Goal: Download file/media

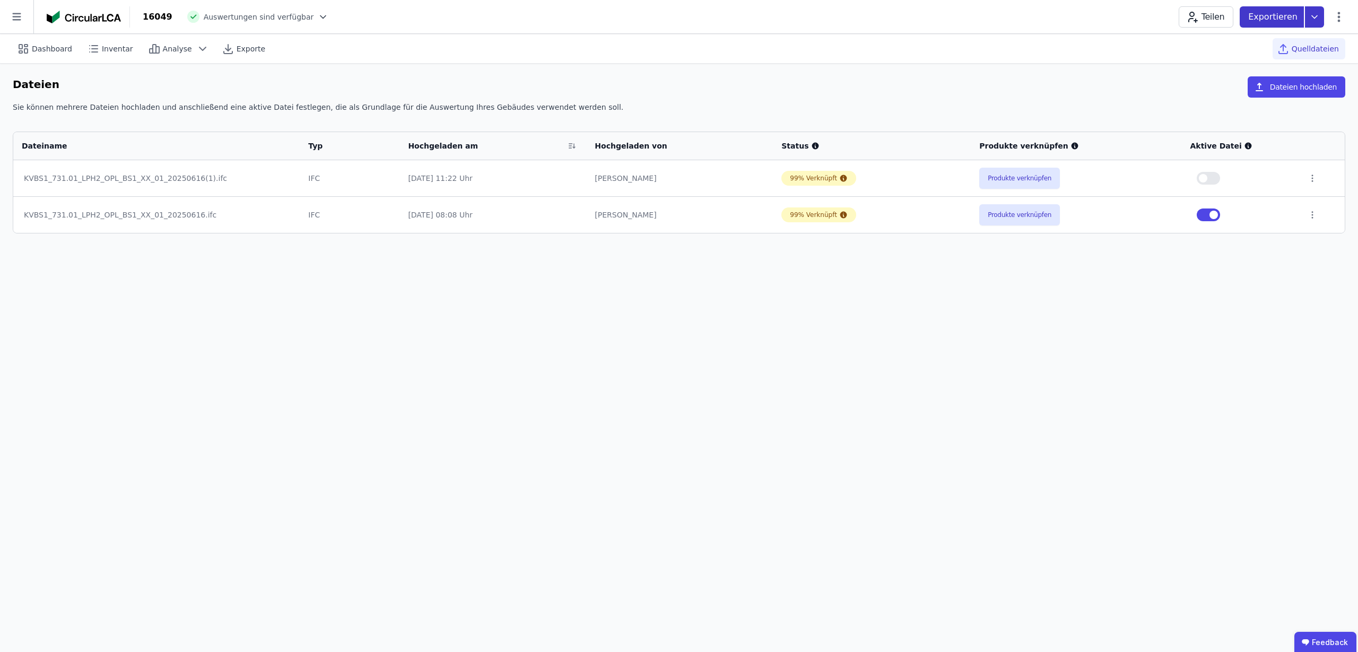
click at [1317, 18] on icon at bounding box center [1314, 16] width 19 height 21
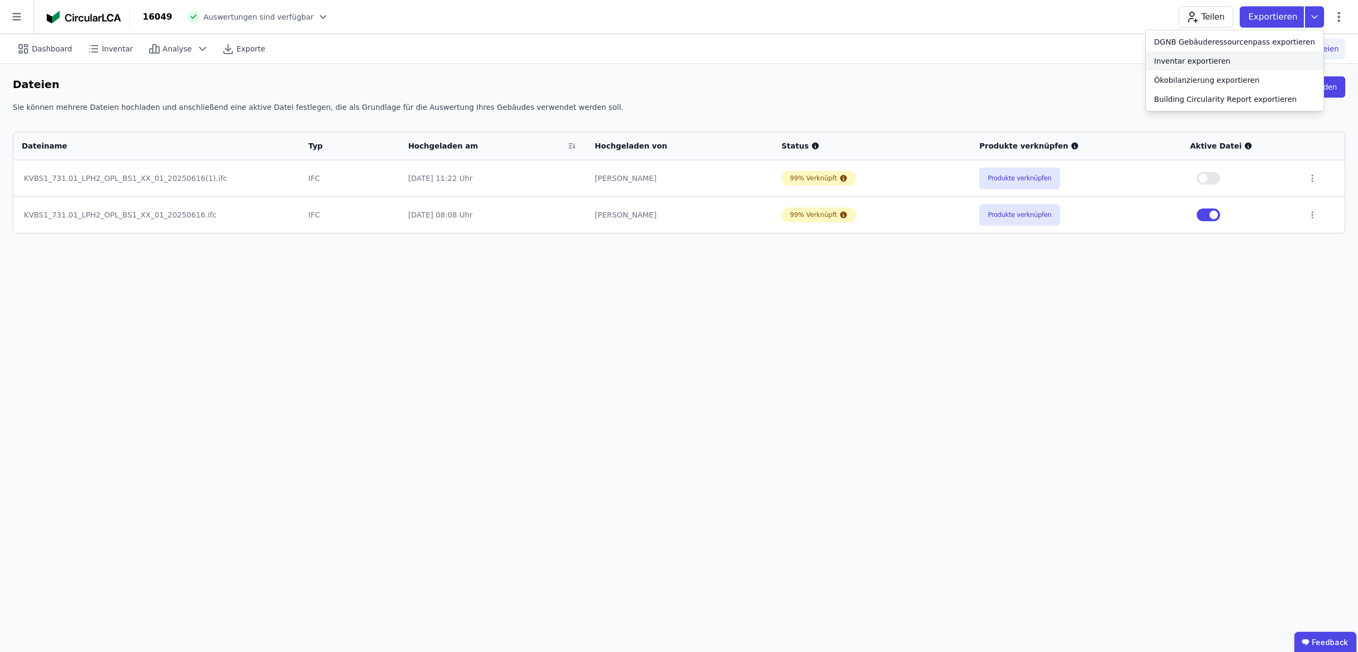
click at [1231, 56] on div "Inventar exportieren" at bounding box center [1192, 61] width 76 height 11
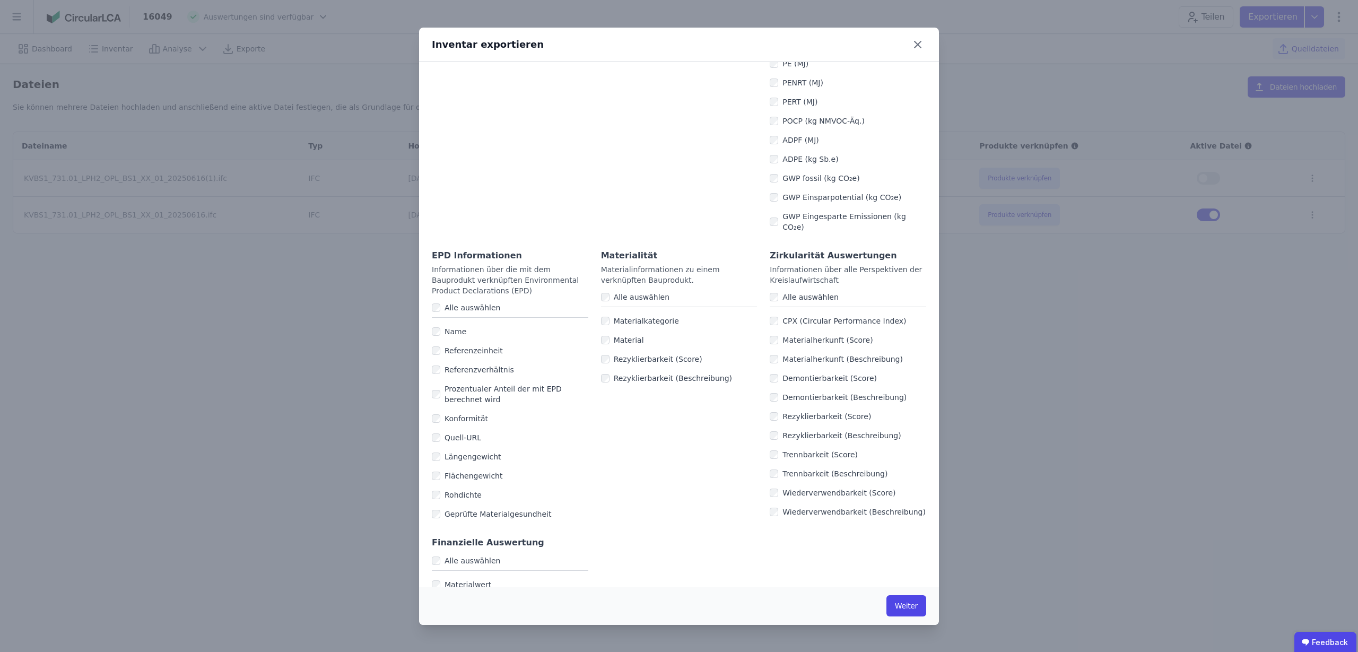
scroll to position [481, 0]
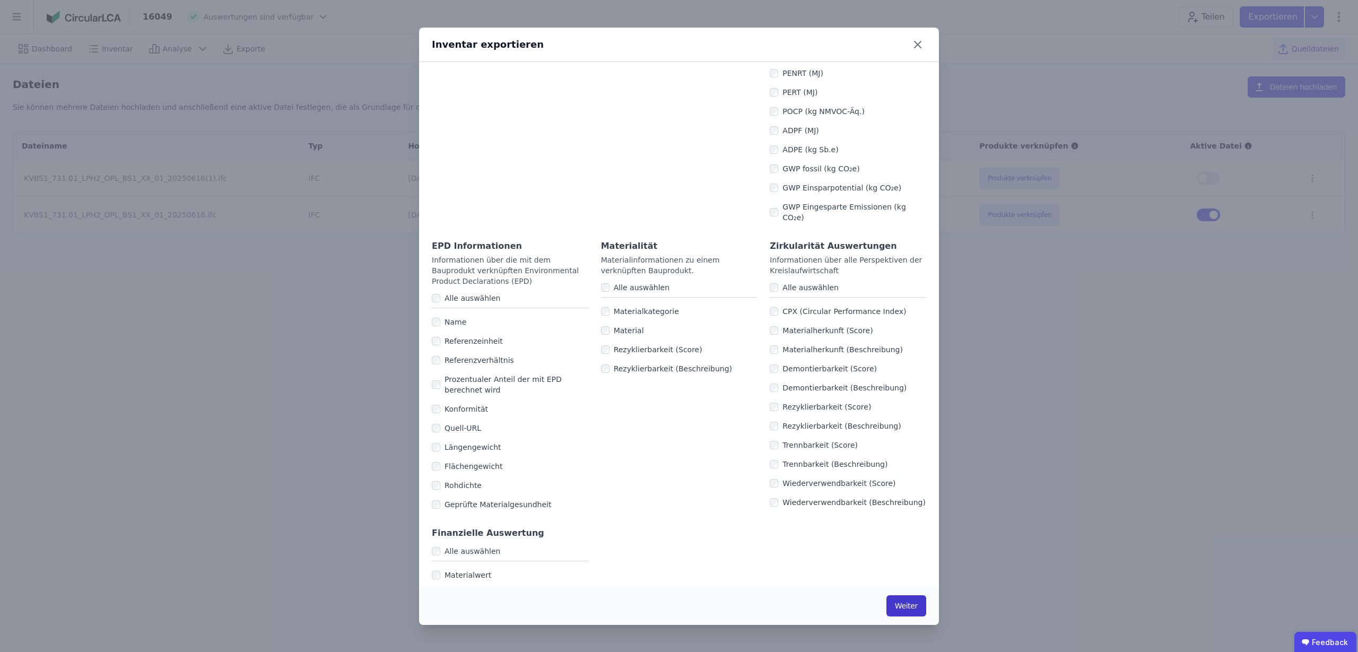
click at [907, 606] on button "Weiter" at bounding box center [907, 605] width 40 height 21
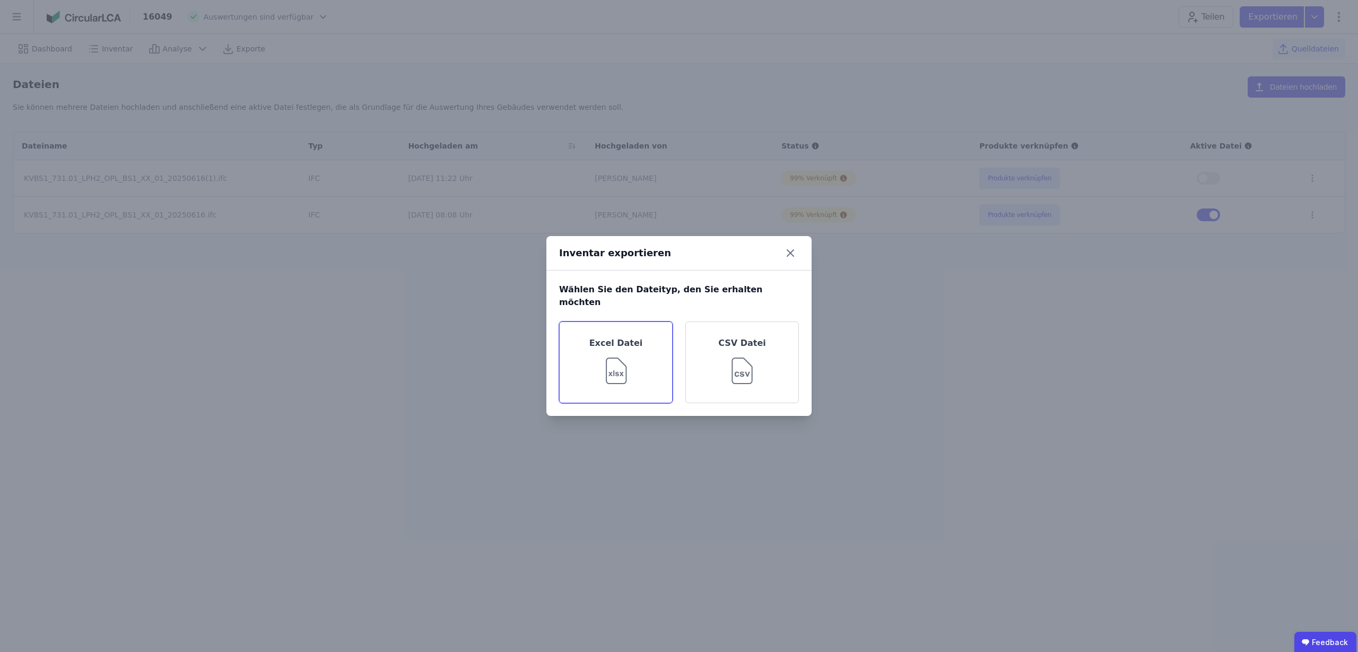
click at [628, 350] on img at bounding box center [616, 369] width 34 height 38
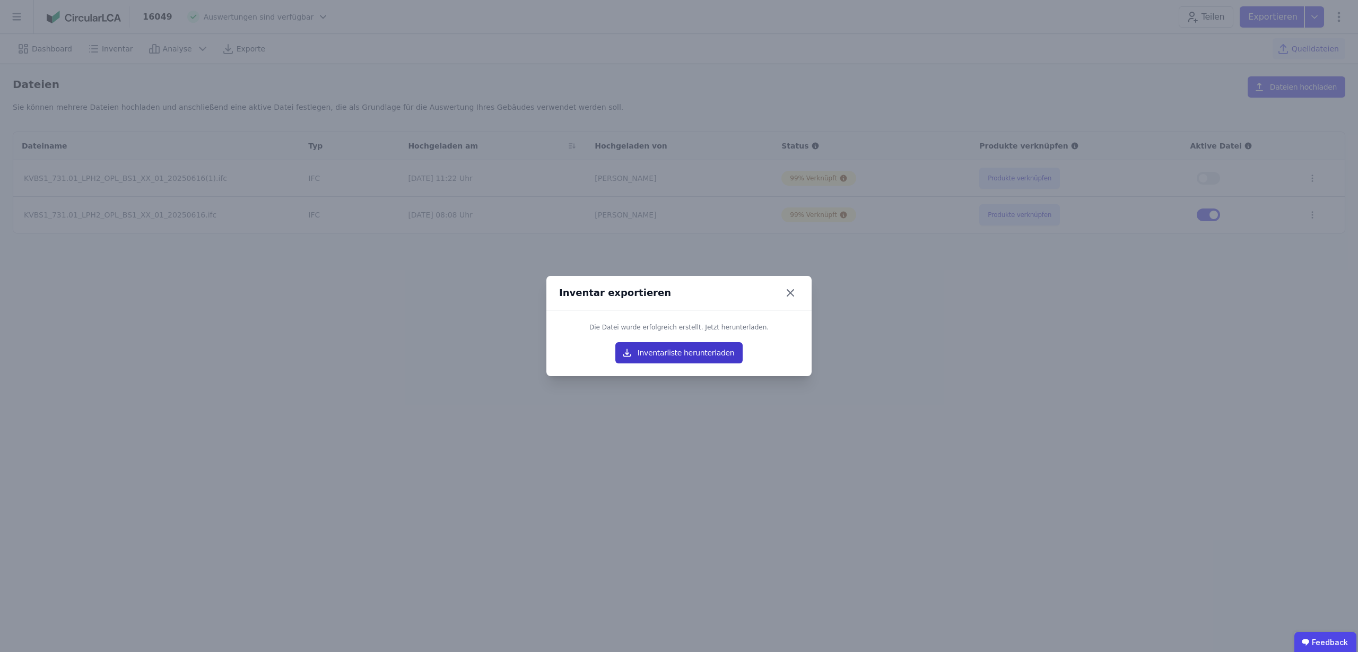
click at [714, 352] on button "Inventarliste herunterladen" at bounding box center [678, 352] width 127 height 21
click at [794, 294] on icon at bounding box center [790, 292] width 17 height 17
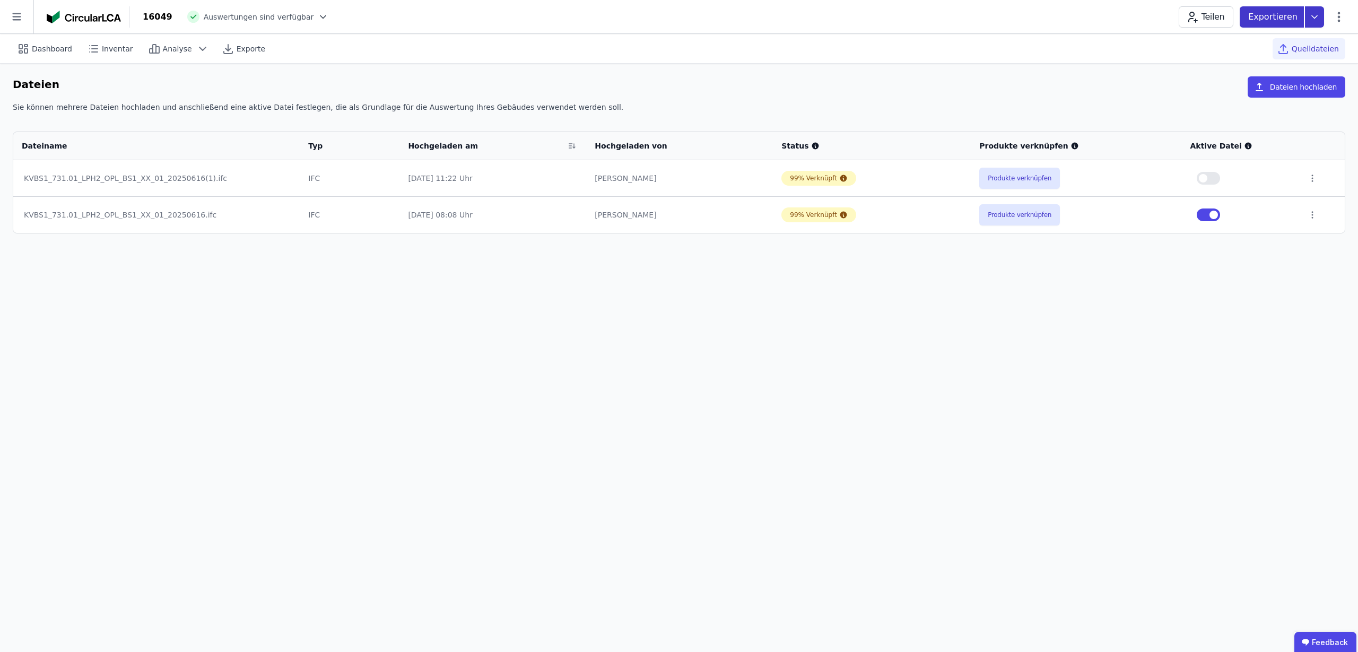
click at [1313, 12] on icon at bounding box center [1314, 16] width 19 height 21
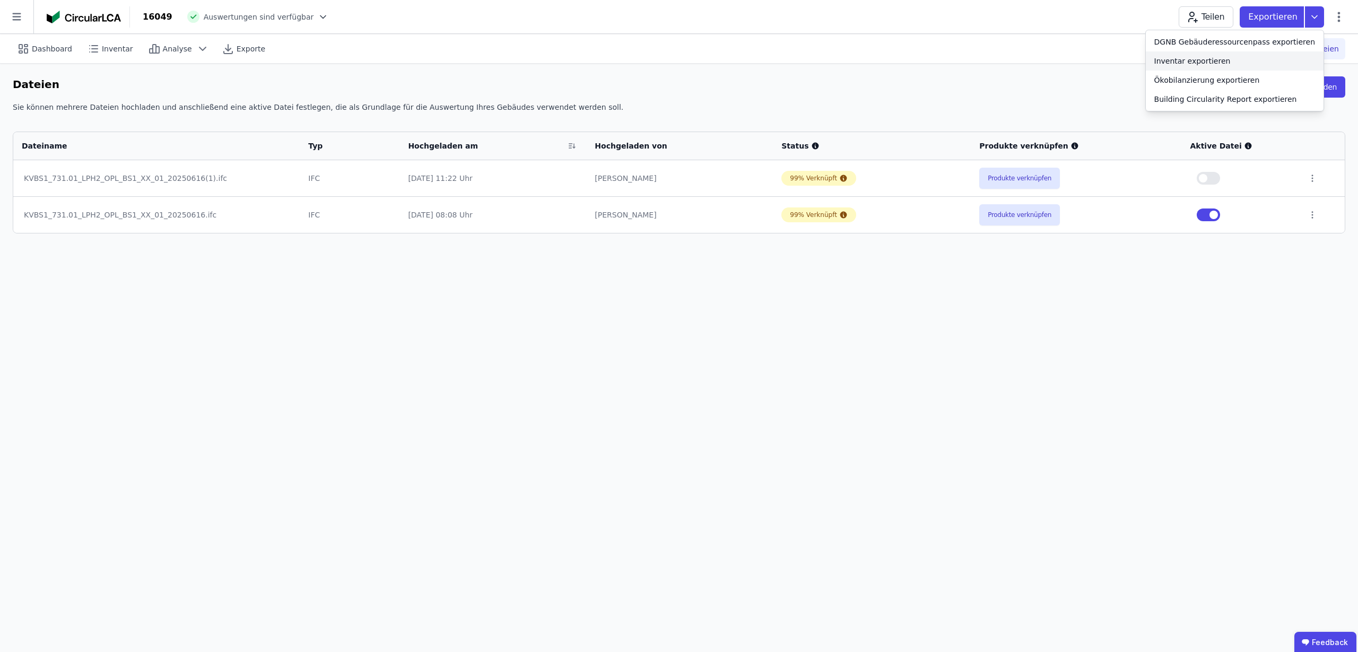
click at [1262, 60] on div "Inventar exportieren" at bounding box center [1235, 60] width 178 height 19
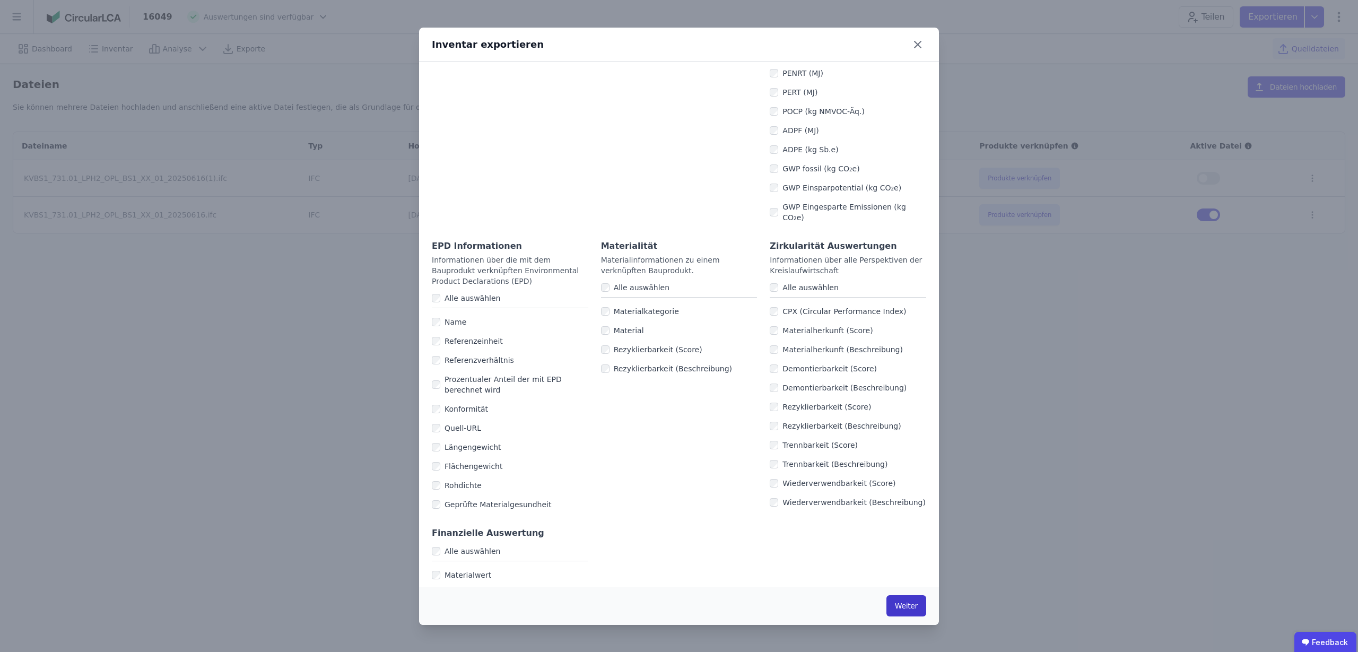
click at [909, 602] on button "Weiter" at bounding box center [907, 605] width 40 height 21
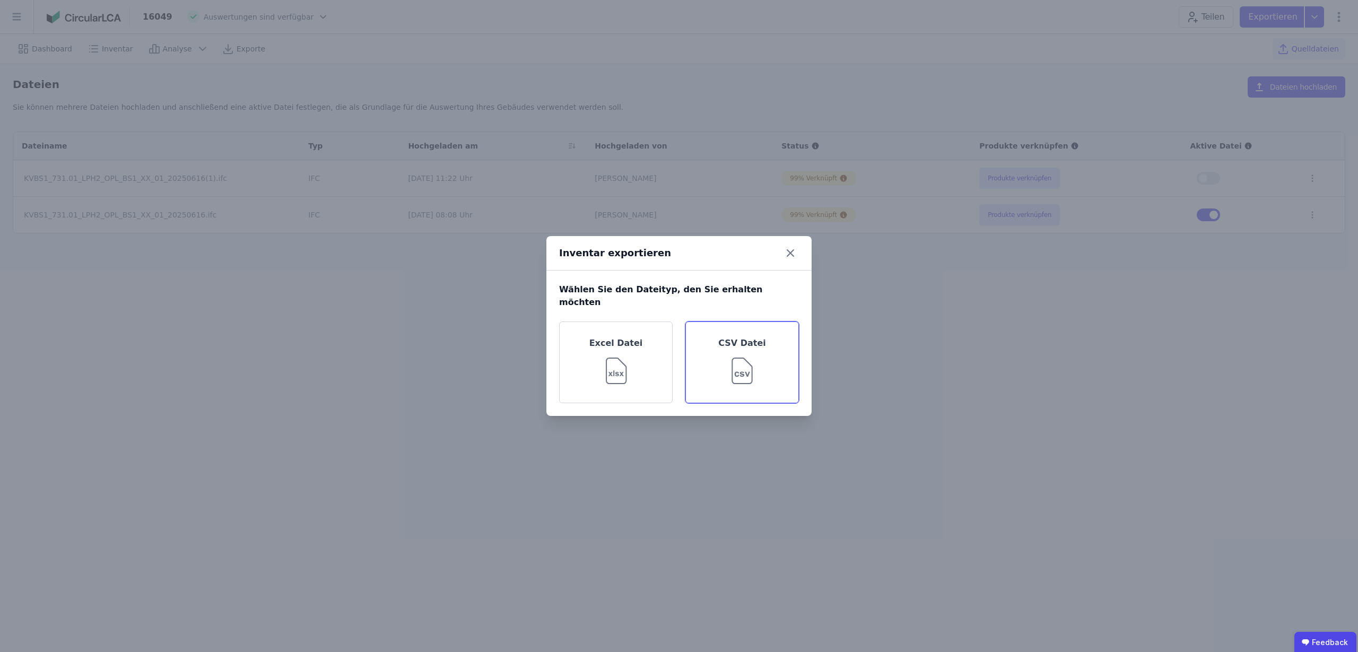
click at [768, 359] on div "CSV Datei" at bounding box center [742, 363] width 114 height 82
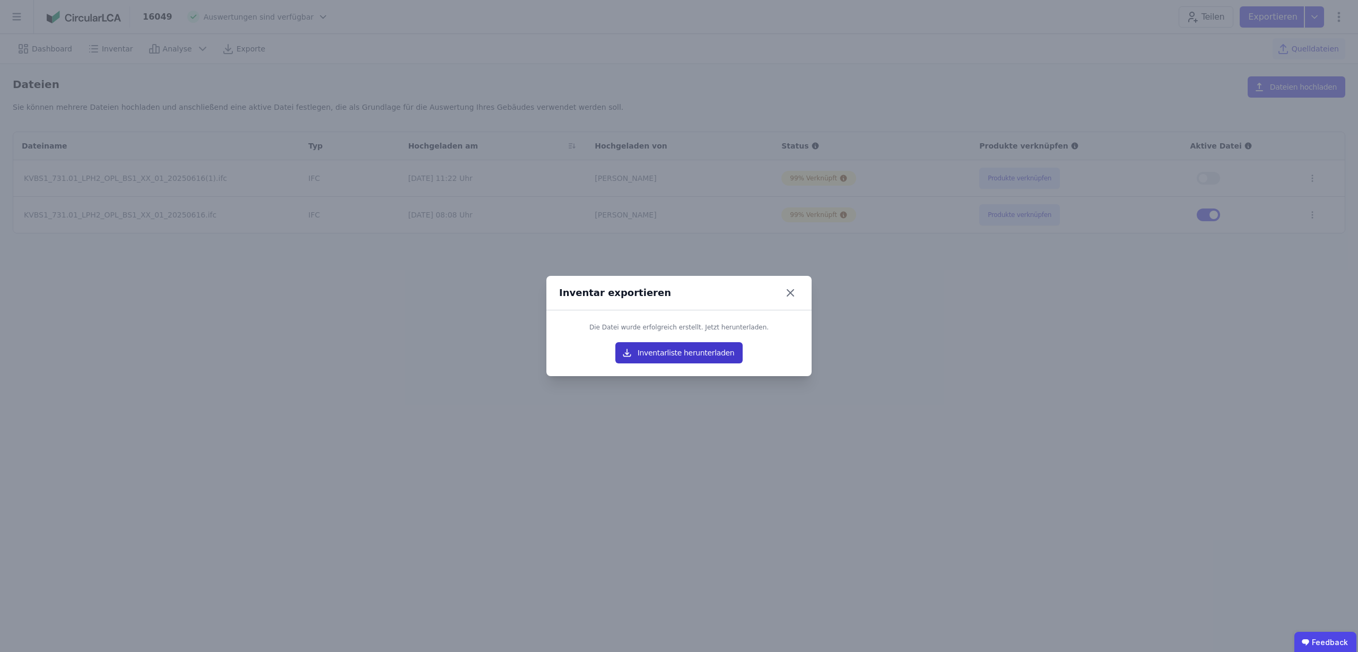
click at [683, 352] on button "Inventarliste herunterladen" at bounding box center [678, 352] width 127 height 21
click at [792, 293] on icon at bounding box center [790, 293] width 6 height 6
